Goal: Transaction & Acquisition: Purchase product/service

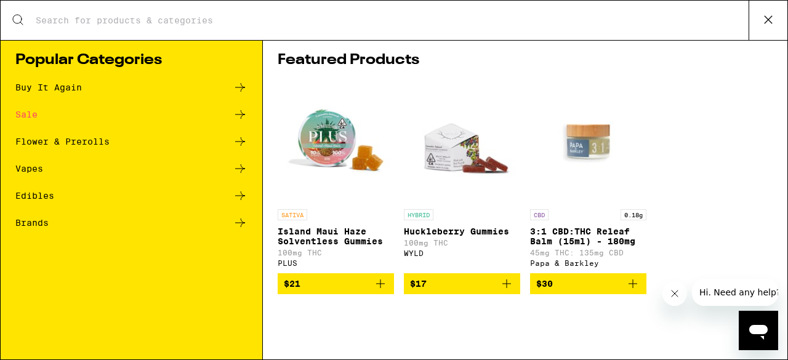
click at [130, 30] on div "Search for Products" at bounding box center [394, 20] width 786 height 39
click at [122, 22] on input "Search for Products" at bounding box center [391, 20] width 713 height 11
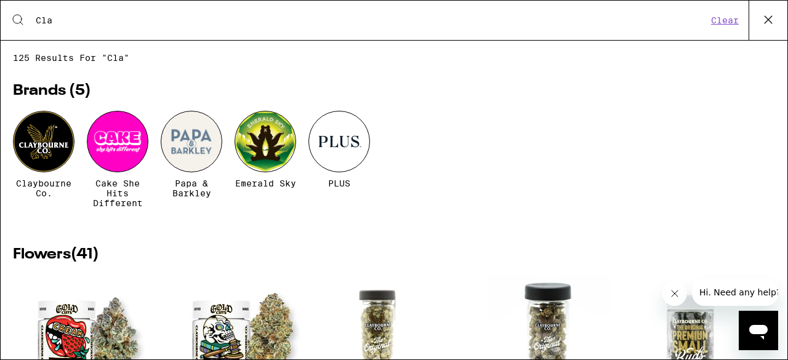
type input "Cla"
click at [59, 135] on div at bounding box center [44, 142] width 62 height 62
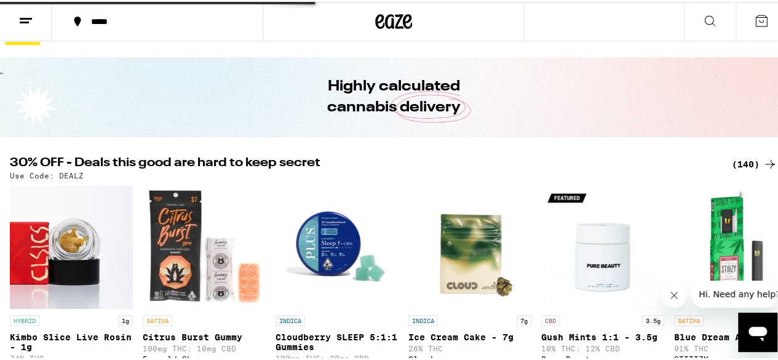
scroll to position [25, 0]
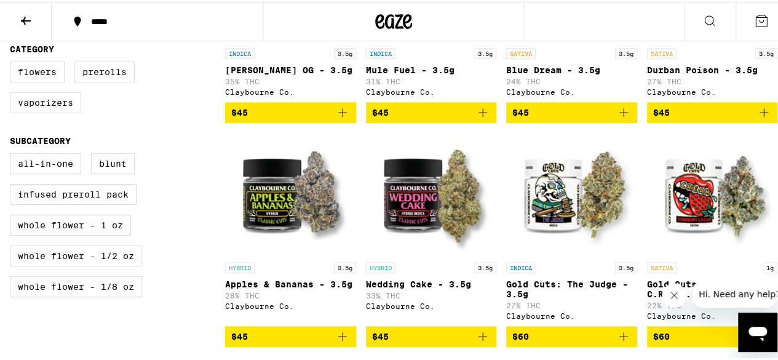
scroll to position [468, 0]
